Goal: Book appointment/travel/reservation

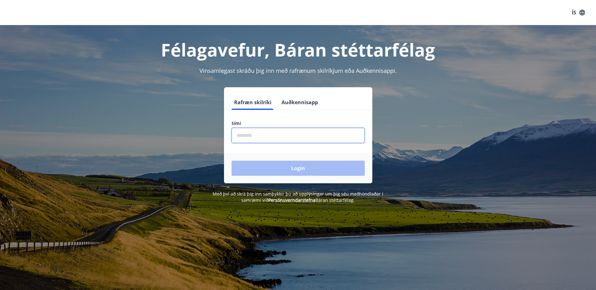
click at [258, 131] on input "phone" at bounding box center [297, 135] width 133 height 15
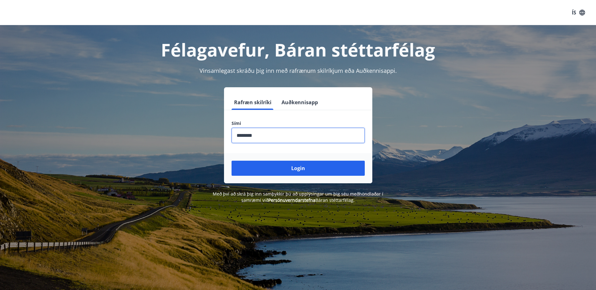
type input "********"
click at [231, 161] on button "Login" at bounding box center [297, 168] width 133 height 15
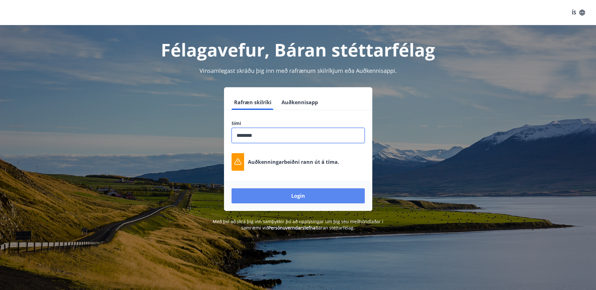
click at [269, 197] on button "Login" at bounding box center [297, 195] width 133 height 15
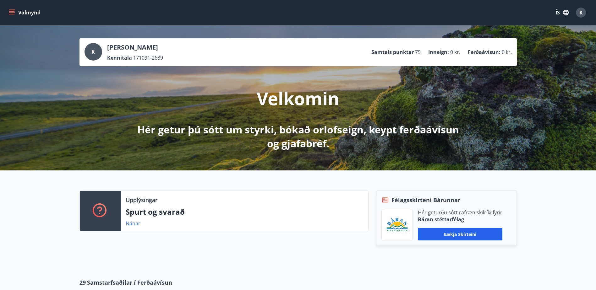
click at [420, 50] on span "75" at bounding box center [418, 52] width 6 height 7
click at [470, 55] on p "Ferðaávísun :" at bounding box center [484, 52] width 33 height 7
click at [17, 16] on button "Valmynd" at bounding box center [25, 12] width 35 height 11
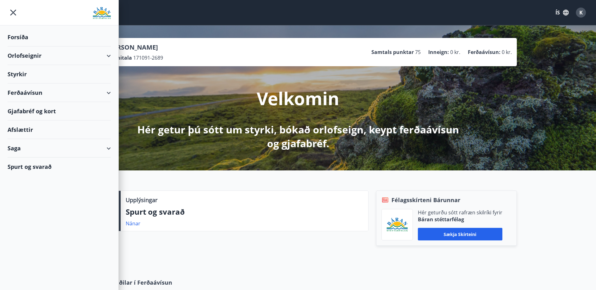
click at [48, 92] on div "Ferðaávísun" at bounding box center [59, 93] width 103 height 19
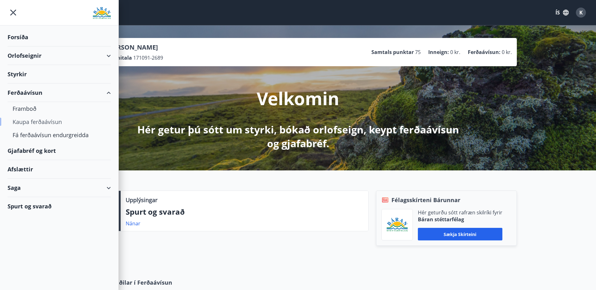
click at [42, 125] on div "Kaupa ferðaávísun" at bounding box center [59, 121] width 93 height 13
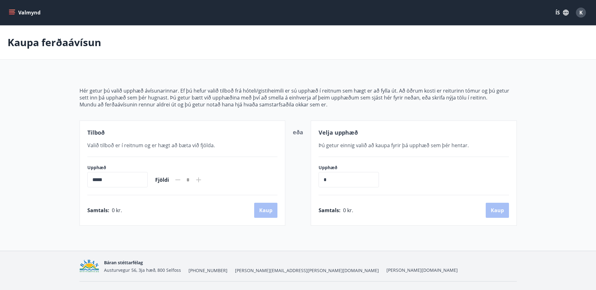
click at [212, 178] on div "Upphæð ***** ​ Fjöldi *" at bounding box center [182, 176] width 190 height 23
click at [202, 178] on icon at bounding box center [199, 180] width 8 height 8
drag, startPoint x: 122, startPoint y: 182, endPoint x: 75, endPoint y: 180, distance: 46.8
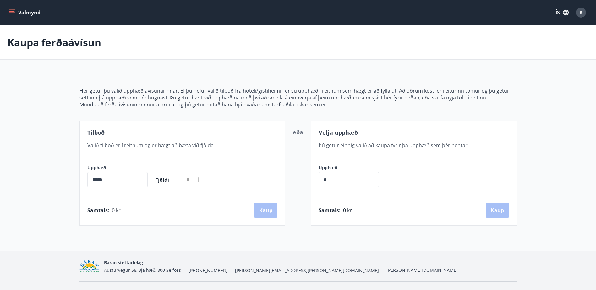
click at [75, 180] on div "Hér getur þú valið upphæð ávísunarinnar. Ef þú hefur valið tilboð frá hóteli/gi…" at bounding box center [298, 149] width 452 height 154
click at [132, 187] on div "Tilboð Valið tilboð er í reitnum og er hægt að bæta við fjölda. Upphæð ***** ​ …" at bounding box center [182, 173] width 206 height 105
drag, startPoint x: 133, startPoint y: 183, endPoint x: 42, endPoint y: 183, distance: 90.8
click at [42, 183] on main "Kaupa ferðaávísun Hér getur þú valið upphæð ávísunarinnar. Ef þú hefur valið ti…" at bounding box center [298, 125] width 596 height 200
click at [89, 178] on input "*****" at bounding box center [117, 179] width 60 height 15
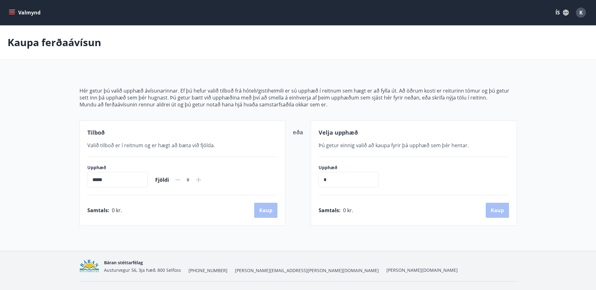
click at [94, 179] on input "*****" at bounding box center [117, 179] width 60 height 15
click at [202, 179] on icon at bounding box center [199, 180] width 8 height 8
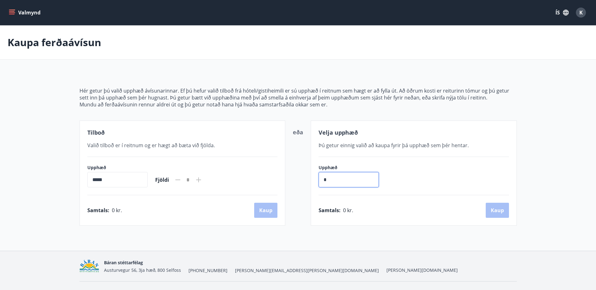
drag, startPoint x: 349, startPoint y: 178, endPoint x: 302, endPoint y: 171, distance: 47.3
click at [302, 171] on div "Tilboð Valið tilboð er í reitnum og er hægt að bæta við fjölda. Upphæð ***** ​ …" at bounding box center [297, 173] width 437 height 105
type input "*****"
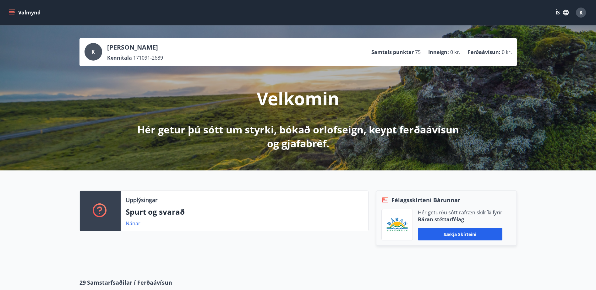
click at [17, 11] on button "Valmynd" at bounding box center [25, 12] width 35 height 11
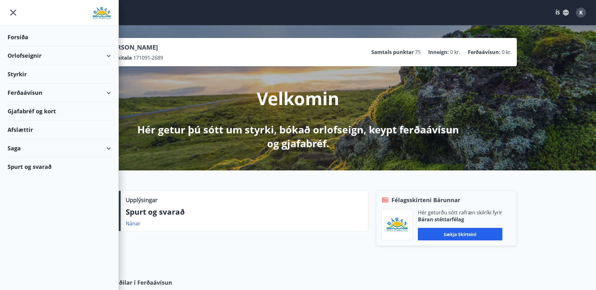
click at [32, 54] on div "Orlofseignir" at bounding box center [59, 55] width 103 height 19
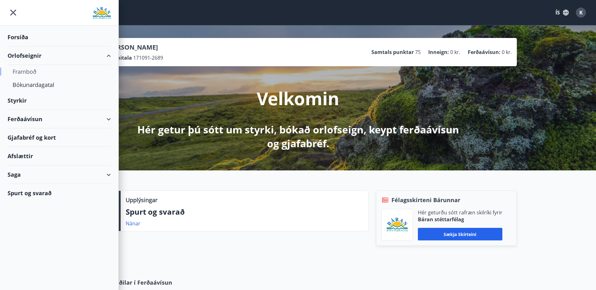
click at [38, 72] on div "Framboð" at bounding box center [59, 71] width 93 height 13
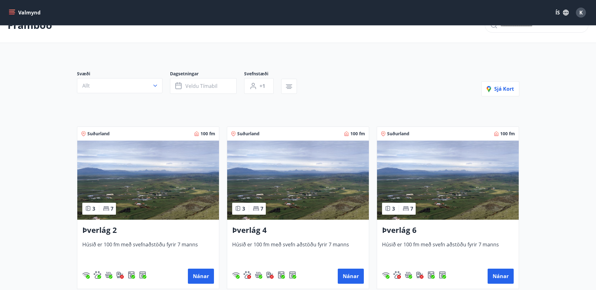
scroll to position [31, 0]
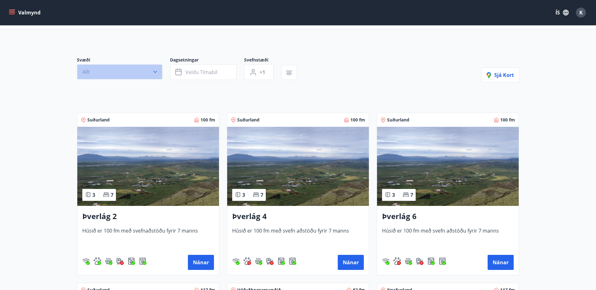
click at [141, 74] on button "Allt" at bounding box center [119, 71] width 85 height 15
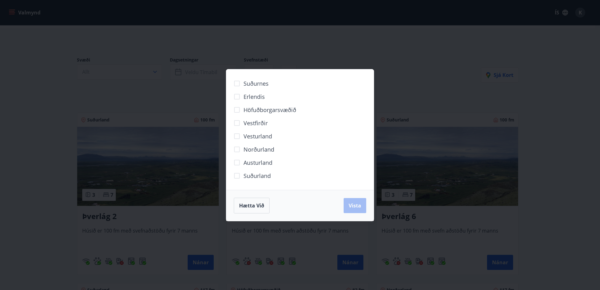
click at [155, 87] on div "Suðurnes Erlendis Höfuðborgarsvæðið Vestfirðir Vesturland Norðurland Austurland…" at bounding box center [300, 145] width 600 height 290
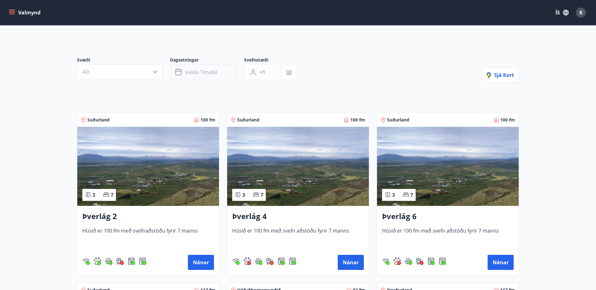
click at [201, 76] on button "Veldu tímabil" at bounding box center [203, 72] width 67 height 16
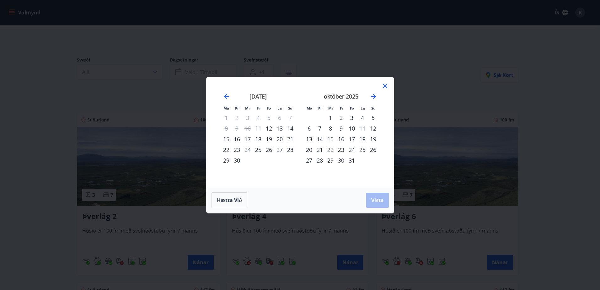
click at [269, 148] on div "26" at bounding box center [269, 149] width 11 height 11
click at [290, 151] on div "28" at bounding box center [290, 149] width 11 height 11
drag, startPoint x: 376, startPoint y: 199, endPoint x: 247, endPoint y: 167, distance: 132.8
click at [261, 170] on div "Má Þr Mi Fi Fö La Su Má Þr Mi Fi Fö La Su ágúst 2025 1 2 3 4 5 6 7 8 9 10 11 12…" at bounding box center [300, 145] width 188 height 137
click at [223, 158] on div "29" at bounding box center [226, 160] width 11 height 11
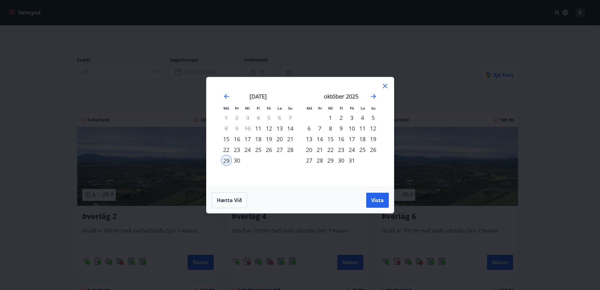
click at [273, 147] on div "26" at bounding box center [269, 149] width 11 height 11
click at [221, 156] on div "29" at bounding box center [226, 160] width 11 height 11
click at [377, 197] on span "Vista" at bounding box center [378, 200] width 13 height 7
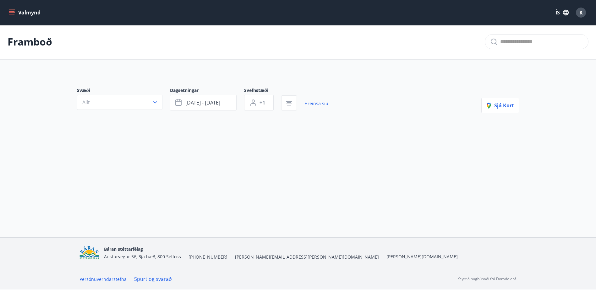
scroll to position [1, 0]
click at [220, 100] on span "sep 26 - sep 29" at bounding box center [202, 102] width 35 height 7
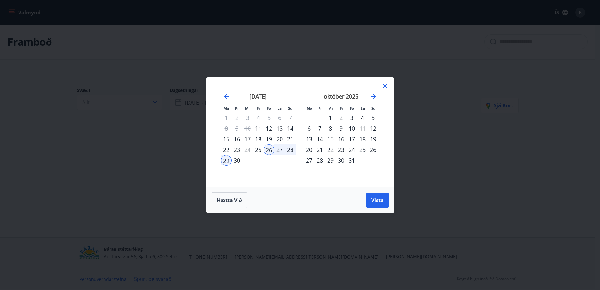
click at [291, 149] on div "28" at bounding box center [290, 149] width 11 height 11
click at [270, 149] on div "26" at bounding box center [269, 149] width 11 height 11
click at [289, 149] on div "28" at bounding box center [290, 149] width 11 height 11
click at [376, 201] on span "Vista" at bounding box center [378, 200] width 13 height 7
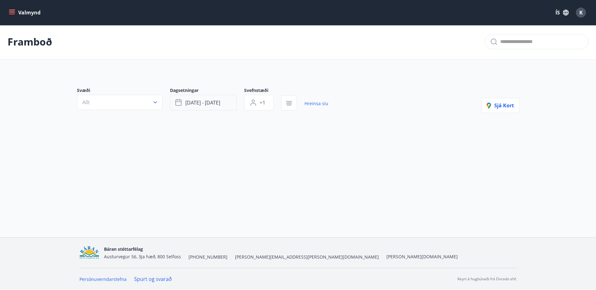
click at [195, 102] on span "sep 26 - sep 28" at bounding box center [202, 102] width 35 height 7
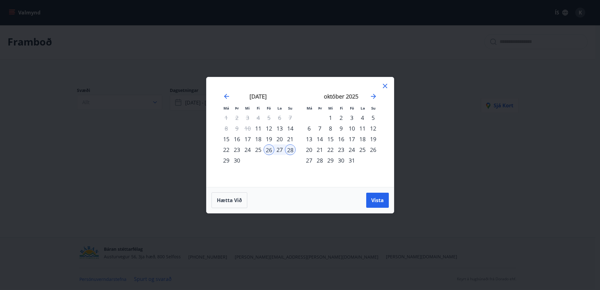
click at [355, 118] on div "3" at bounding box center [352, 117] width 11 height 11
click at [370, 118] on div "5" at bounding box center [373, 117] width 11 height 11
click at [376, 198] on span "Vista" at bounding box center [378, 200] width 13 height 7
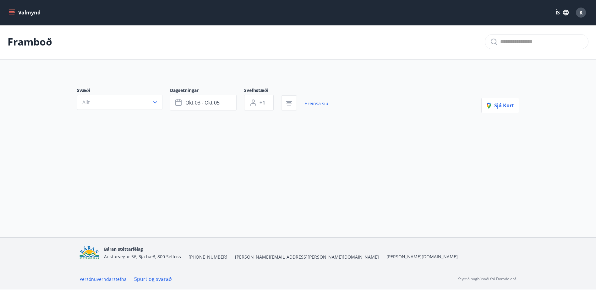
click at [15, 13] on button "Valmynd" at bounding box center [25, 12] width 35 height 11
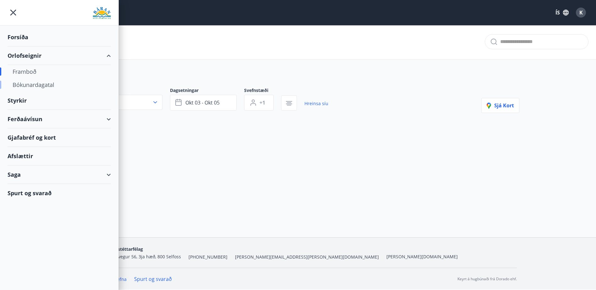
click at [47, 84] on div "Bókunardagatal" at bounding box center [59, 84] width 93 height 13
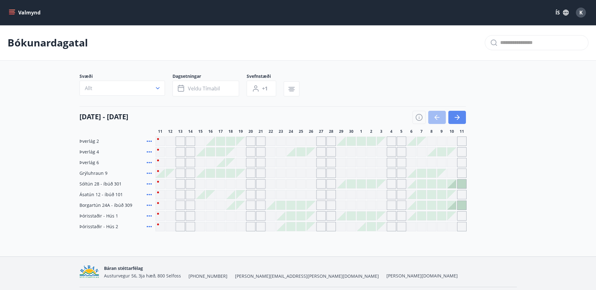
click at [454, 116] on icon "button" at bounding box center [457, 118] width 8 height 8
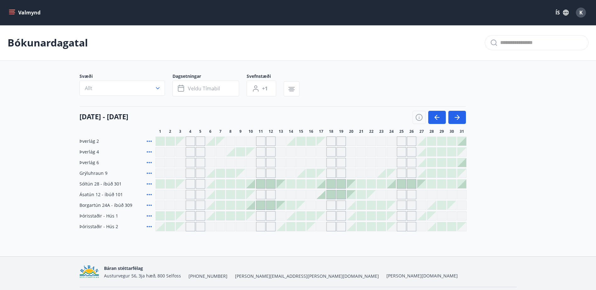
click at [330, 153] on div "Gráir dagar eru ekki bókanlegir" at bounding box center [330, 151] width 9 height 9
click at [318, 151] on div "Gráir dagar eru ekki bókanlegir" at bounding box center [320, 151] width 9 height 9
click at [457, 112] on button "button" at bounding box center [457, 117] width 18 height 13
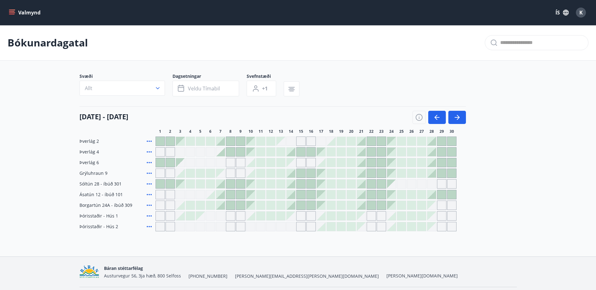
click at [223, 152] on div at bounding box center [220, 152] width 9 height 9
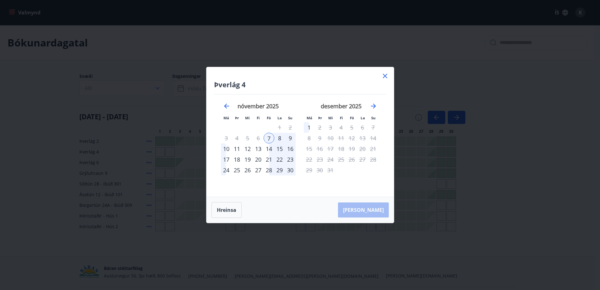
click at [230, 150] on div "10" at bounding box center [226, 149] width 11 height 11
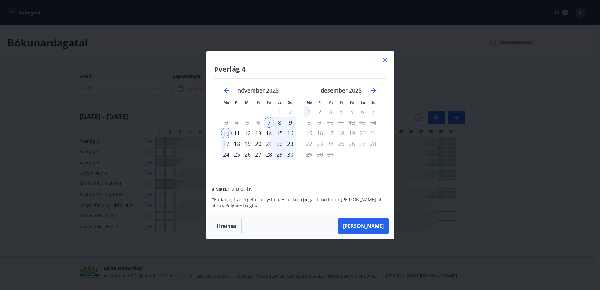
click at [290, 123] on div "9" at bounding box center [290, 122] width 11 height 11
click at [270, 121] on div "7" at bounding box center [269, 122] width 11 height 11
click at [225, 129] on div "10" at bounding box center [226, 133] width 11 height 11
click at [266, 120] on div "7" at bounding box center [269, 122] width 11 height 11
click at [280, 123] on div "8" at bounding box center [279, 122] width 11 height 11
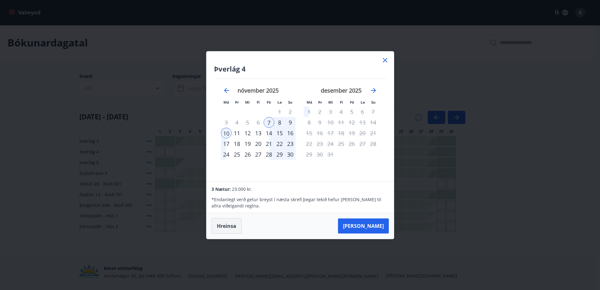
click at [220, 228] on button "Hreinsa" at bounding box center [227, 226] width 30 height 16
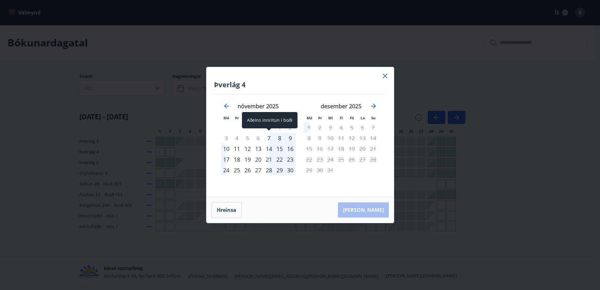
click at [270, 137] on div "7" at bounding box center [269, 138] width 11 height 11
click at [291, 138] on div "9" at bounding box center [290, 138] width 11 height 11
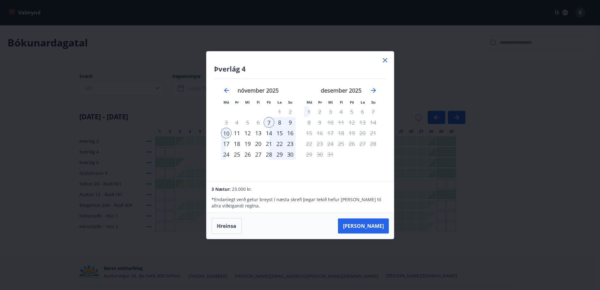
click at [380, 64] on h4 "Þverlág 4" at bounding box center [300, 68] width 172 height 9
click at [383, 62] on icon at bounding box center [385, 60] width 4 height 4
